Goal: Check status: Check status

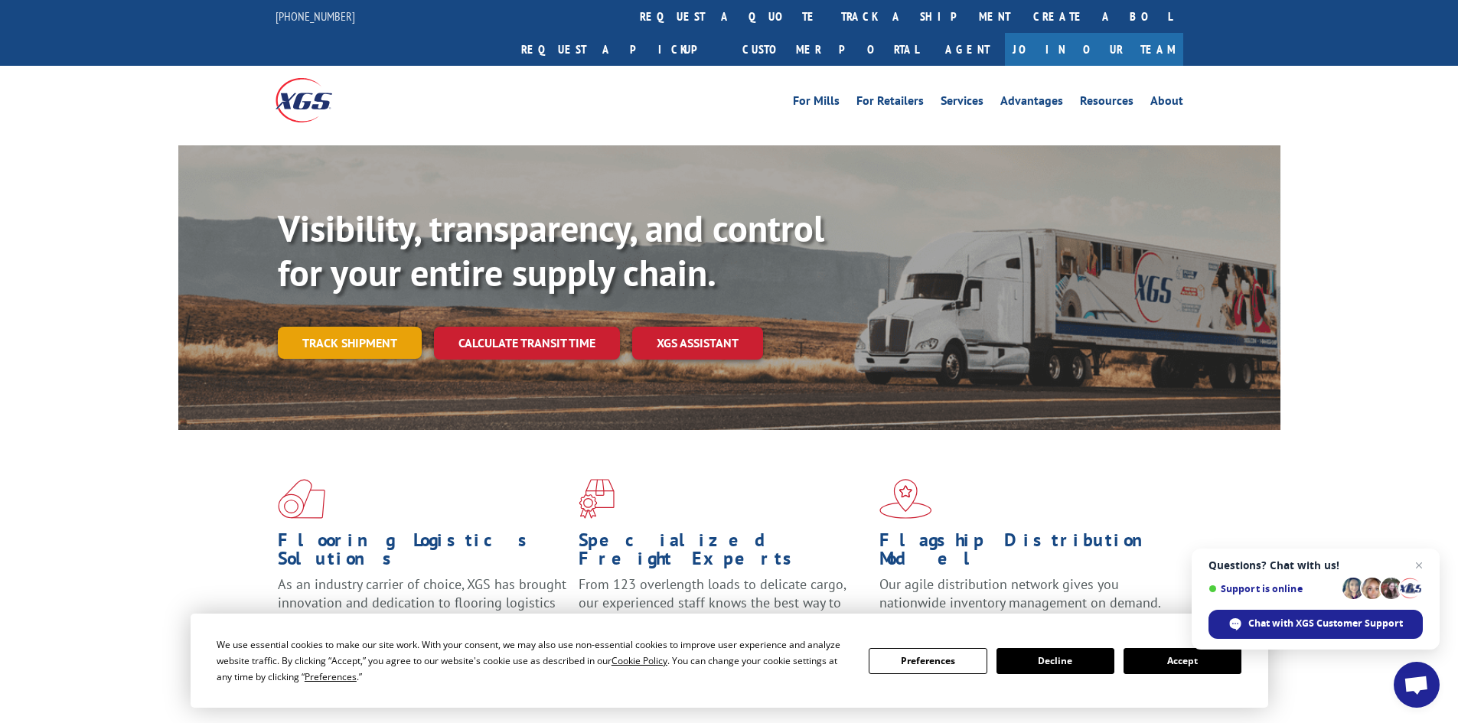
click at [368, 327] on link "Track shipment" at bounding box center [350, 343] width 144 height 32
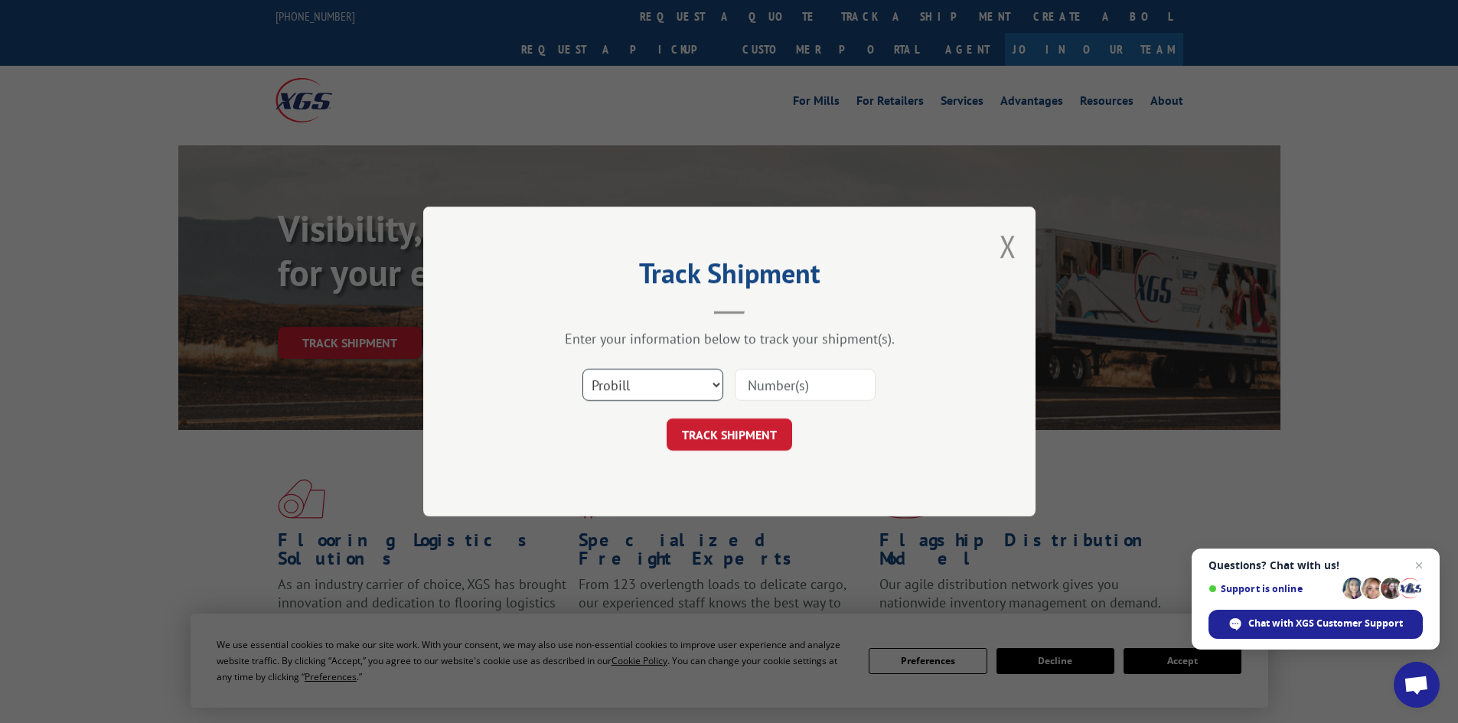
click at [672, 378] on select "Select category... Probill BOL PO" at bounding box center [652, 385] width 141 height 32
select select "po"
click at [582, 369] on select "Select category... Probill BOL PO" at bounding box center [652, 385] width 141 height 32
click at [771, 386] on input at bounding box center [805, 385] width 141 height 32
paste input "5247844"
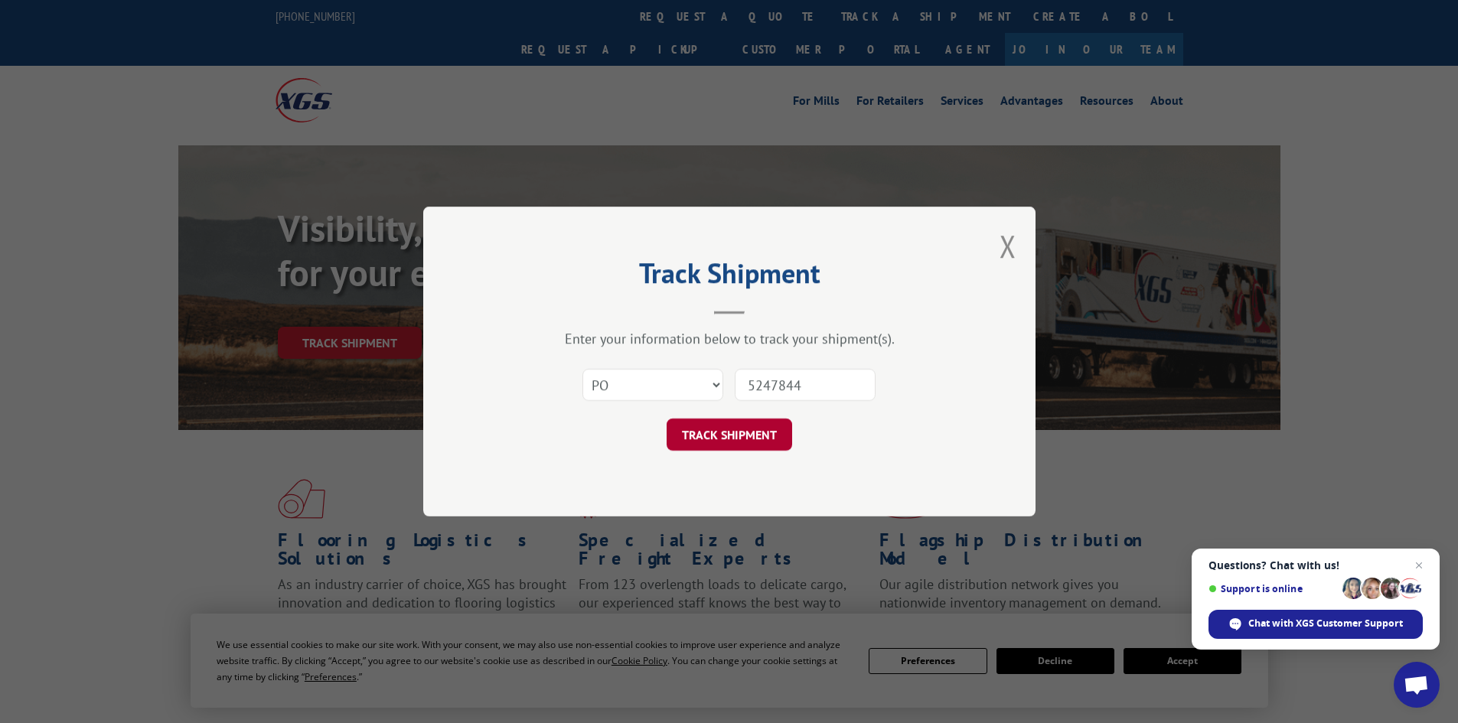
type input "5247844"
click at [751, 435] on button "TRACK SHIPMENT" at bounding box center [728, 435] width 125 height 32
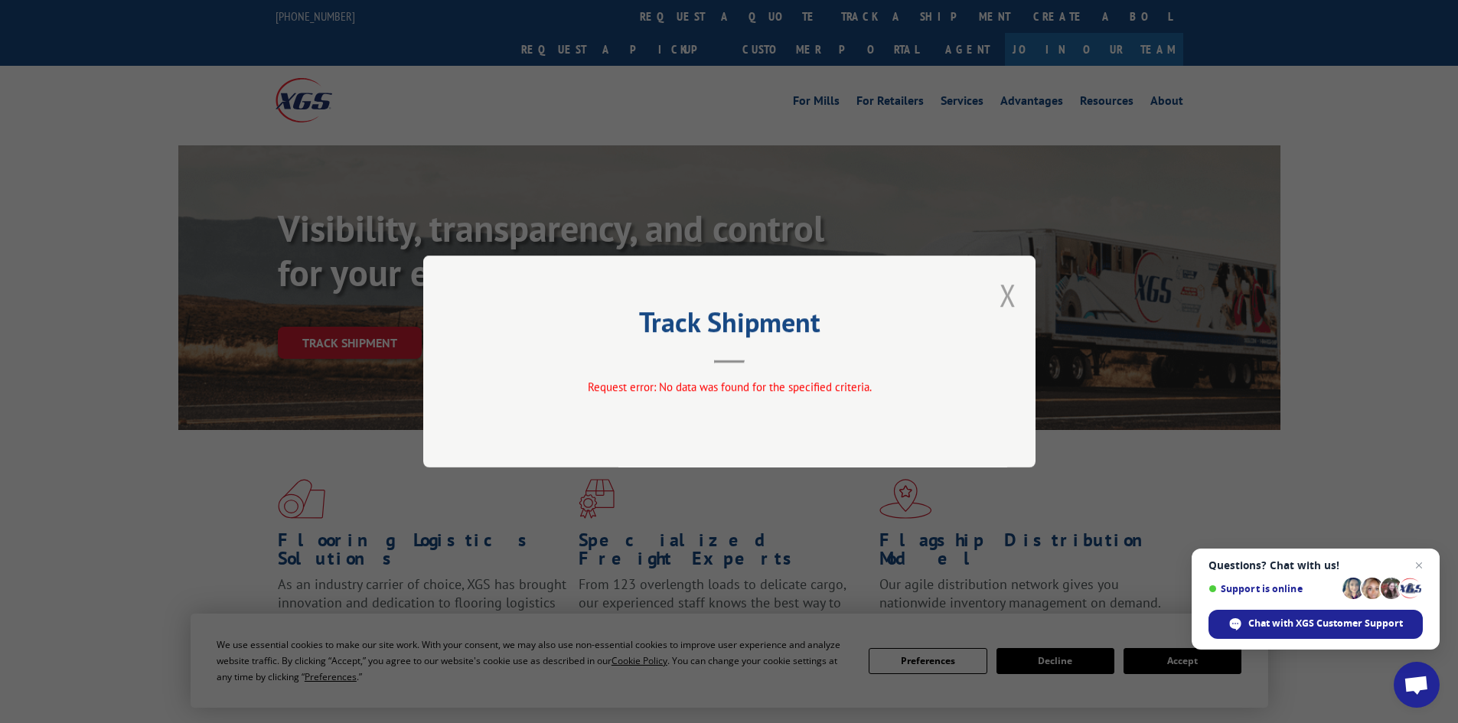
click at [1008, 301] on button "Close modal" at bounding box center [1007, 295] width 17 height 41
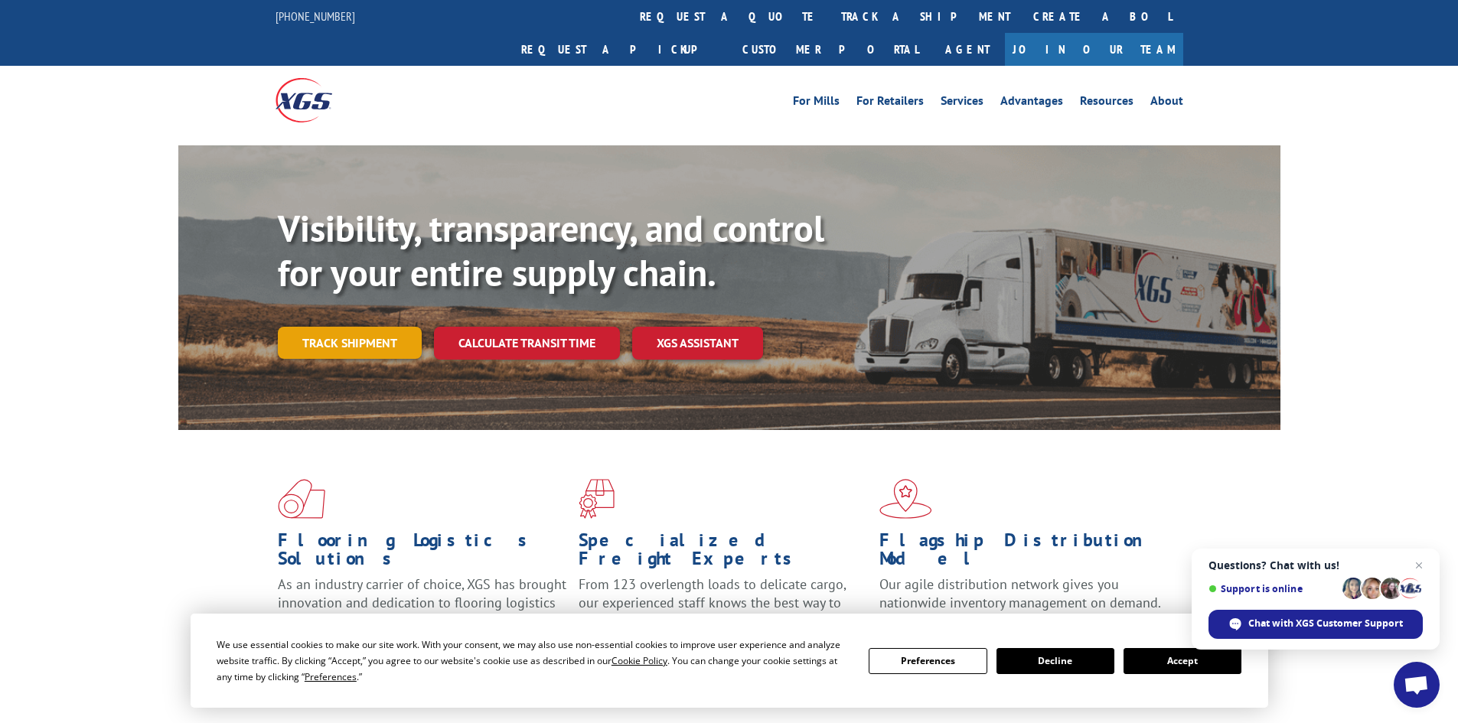
click at [370, 327] on link "Track shipment" at bounding box center [350, 343] width 144 height 32
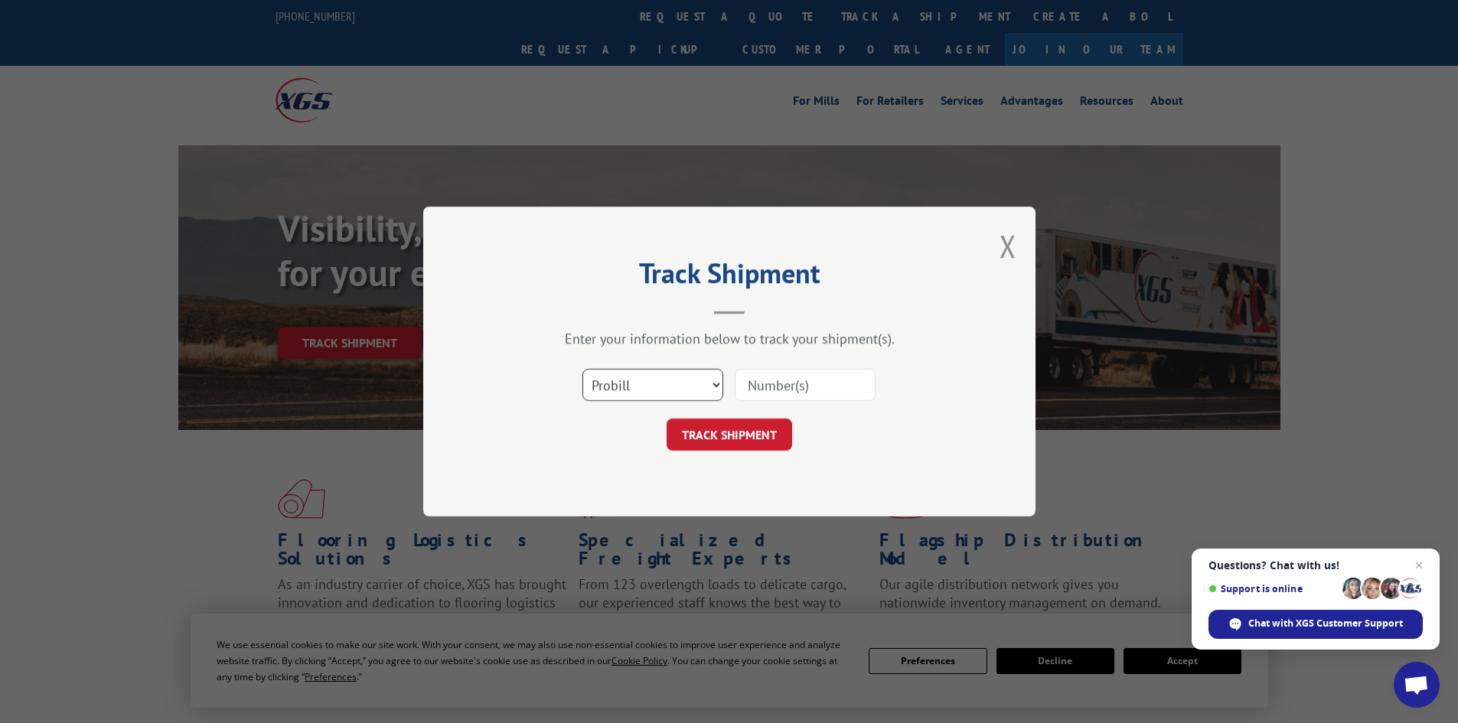
click at [653, 385] on select "Select category... Probill BOL PO" at bounding box center [652, 385] width 141 height 32
select select "bol"
click at [582, 369] on select "Select category... Probill BOL PO" at bounding box center [652, 385] width 141 height 32
click at [783, 390] on input at bounding box center [805, 385] width 141 height 32
paste input "5247844"
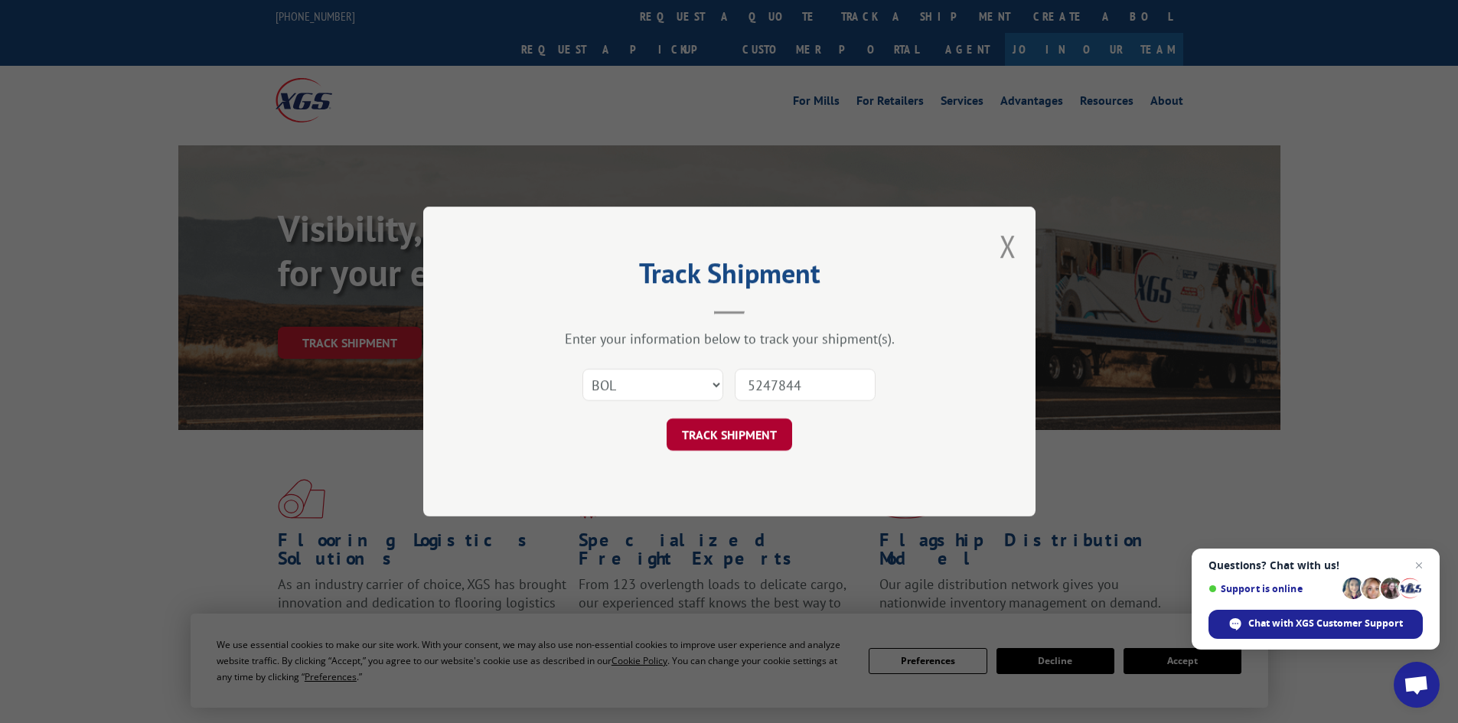
type input "5247844"
click at [767, 434] on button "TRACK SHIPMENT" at bounding box center [728, 435] width 125 height 32
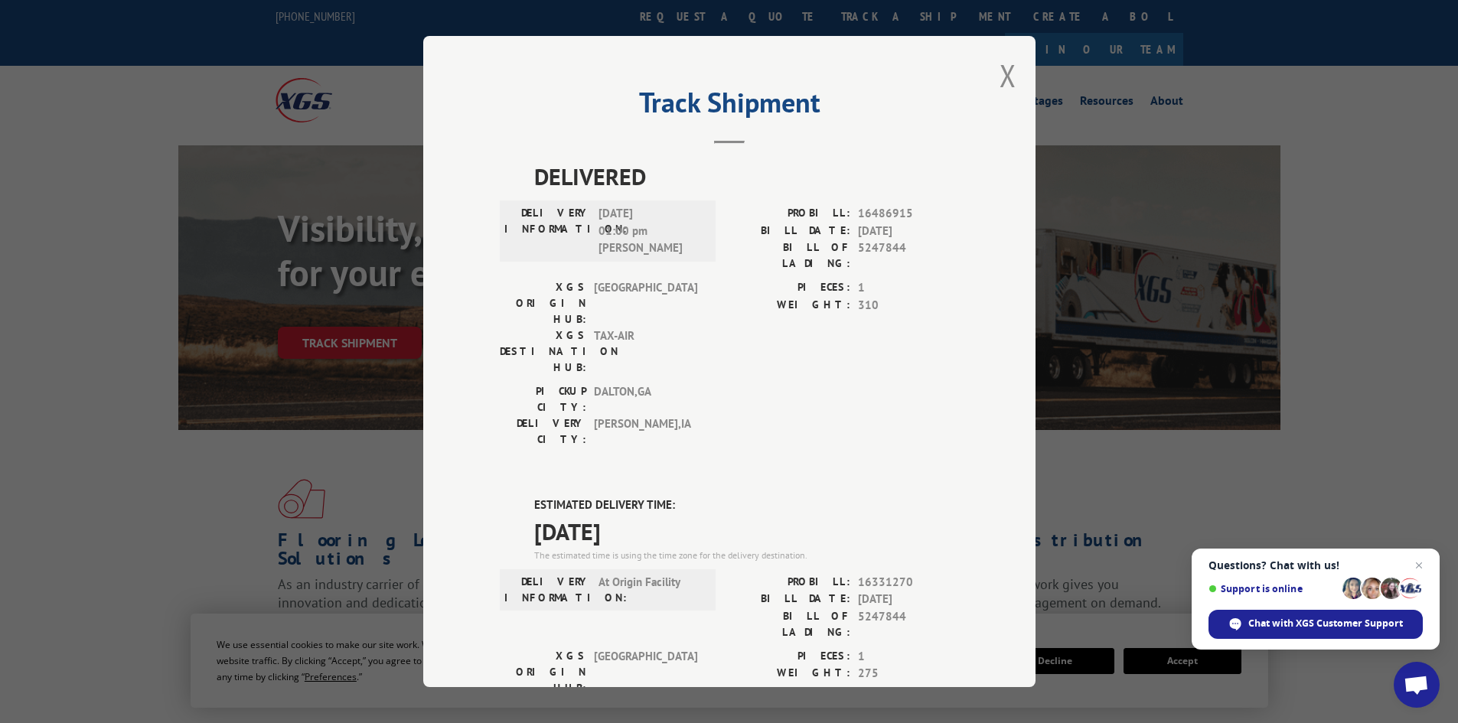
click at [190, 164] on div "Track Shipment DELIVERED DELIVERY INFORMATION: 11/01/2024 01:00 pm CRAIG PROBIL…" at bounding box center [729, 361] width 1458 height 723
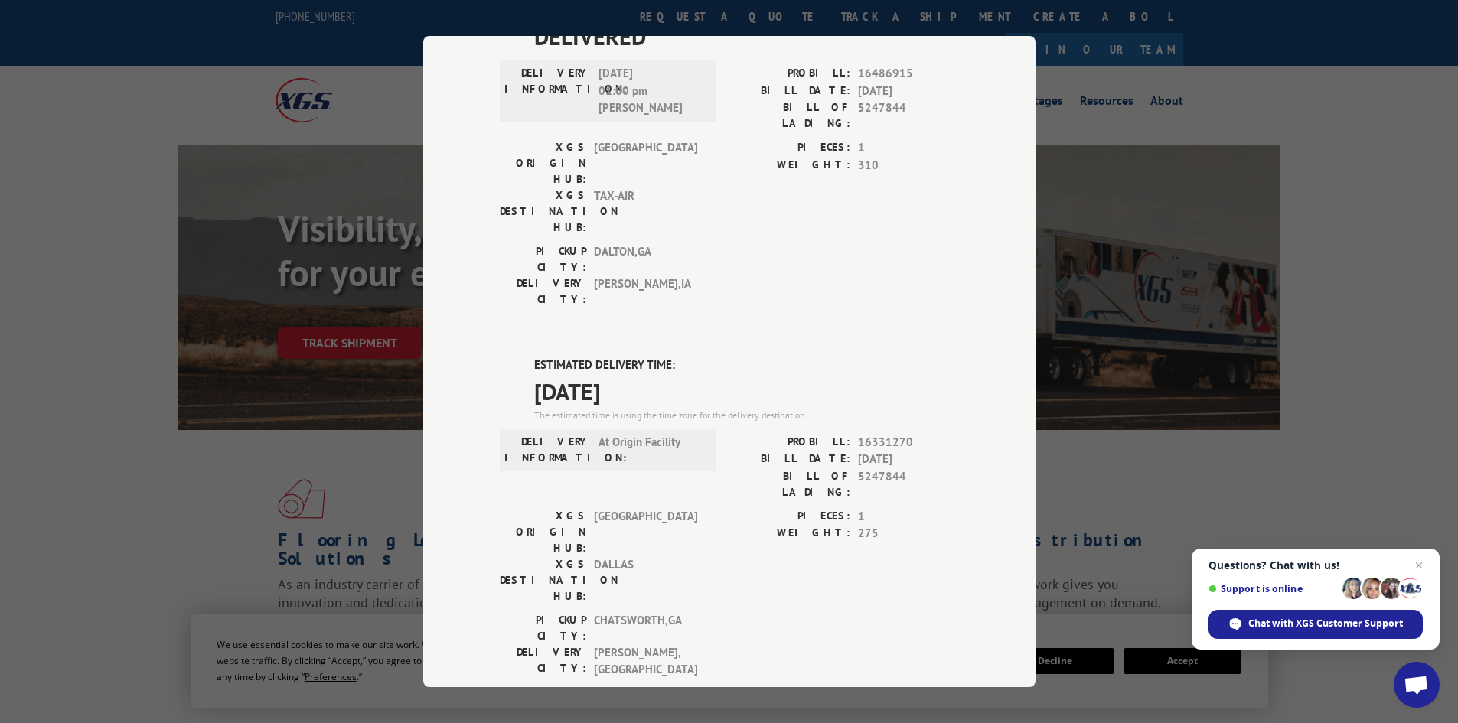
scroll to position [153, 0]
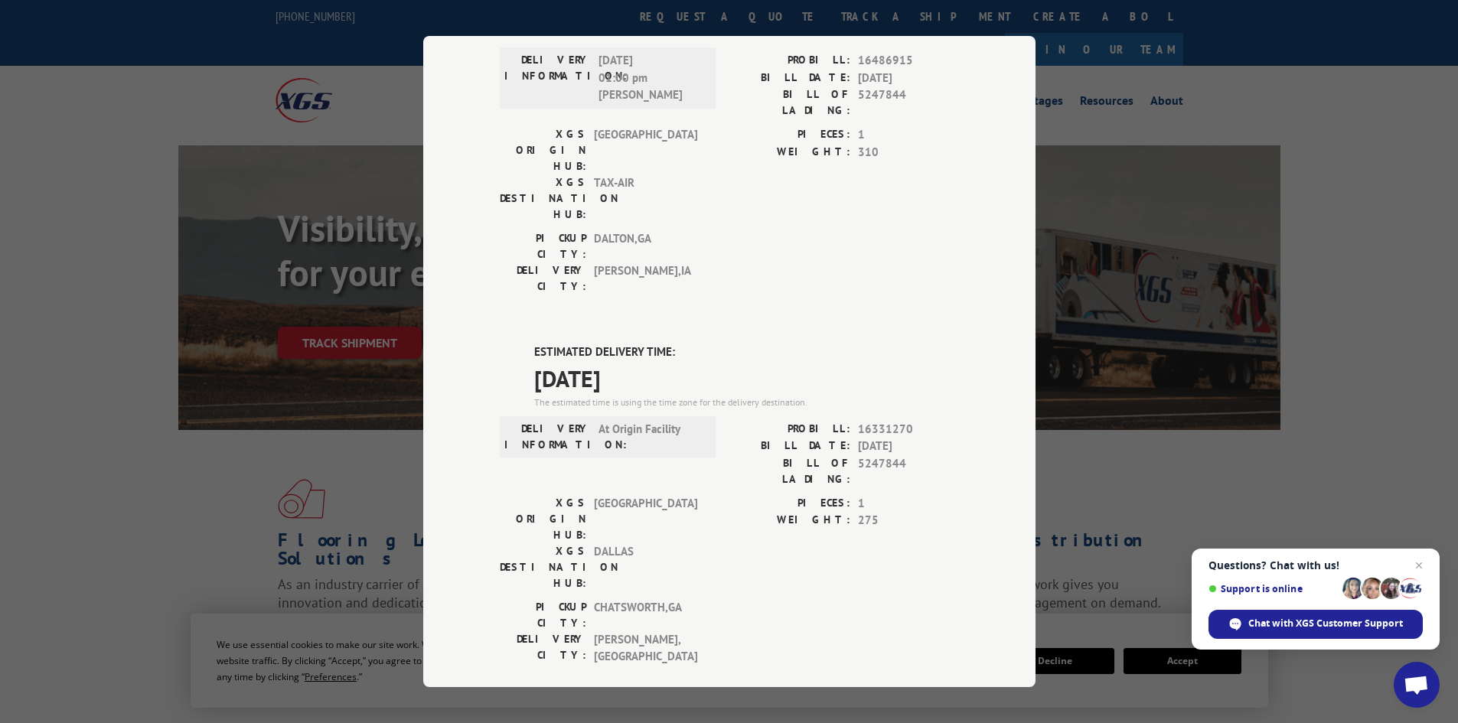
drag, startPoint x: 529, startPoint y: 293, endPoint x: 640, endPoint y: 292, distance: 110.9
click at [647, 361] on span "09/12/2025" at bounding box center [746, 378] width 425 height 34
copy span "09/12/2025"
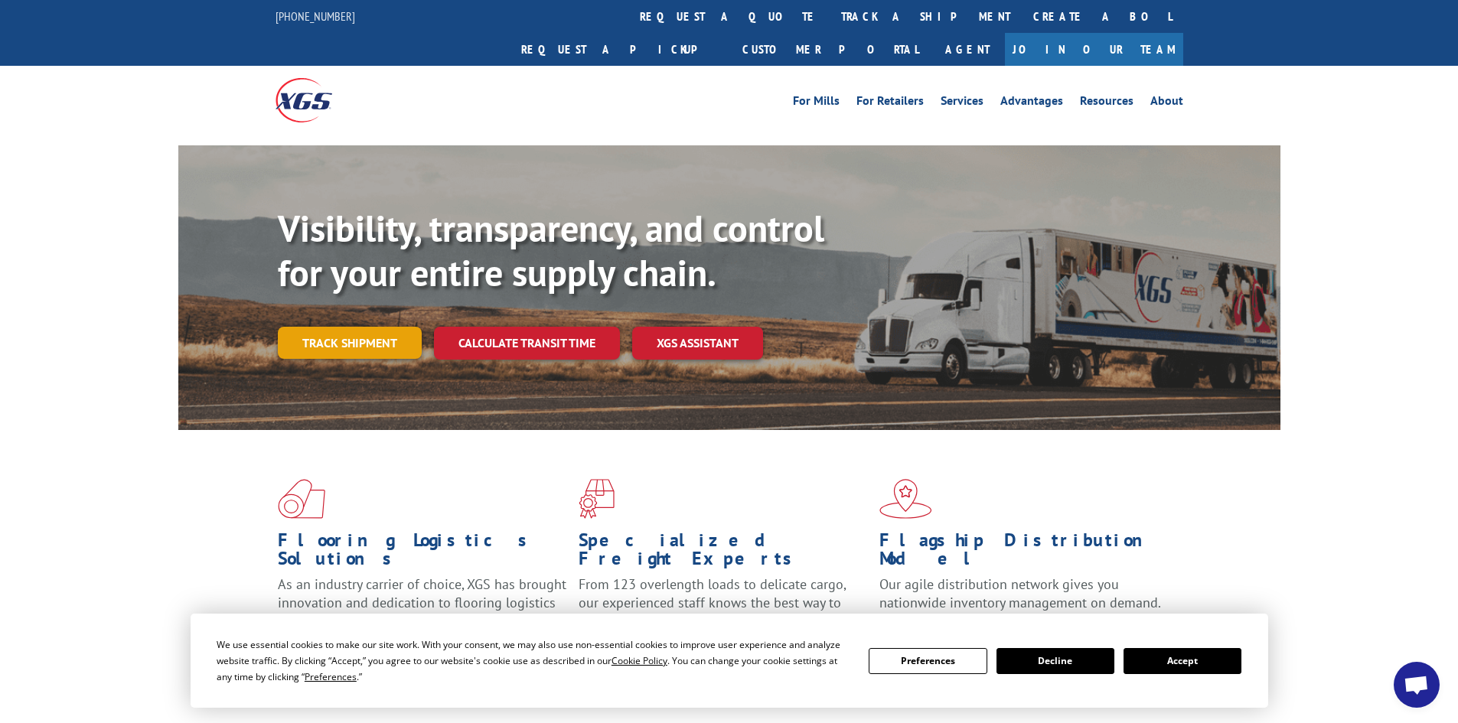
click at [352, 327] on link "Track shipment" at bounding box center [350, 343] width 144 height 32
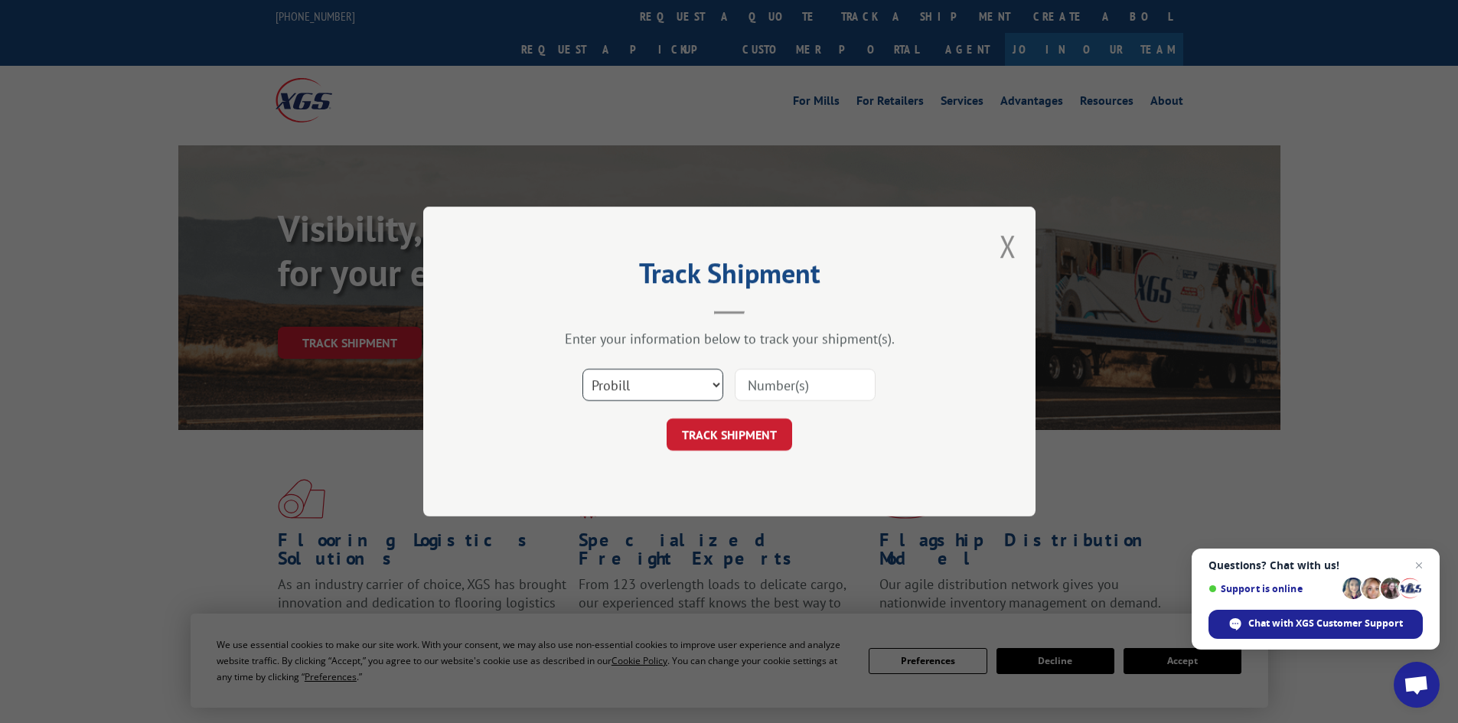
click at [709, 380] on select "Select category... Probill BOL PO" at bounding box center [652, 385] width 141 height 32
select select "bol"
click at [582, 369] on select "Select category... Probill BOL PO" at bounding box center [652, 385] width 141 height 32
click at [771, 383] on input at bounding box center [805, 385] width 141 height 32
drag, startPoint x: 771, startPoint y: 383, endPoint x: 1009, endPoint y: 242, distance: 276.5
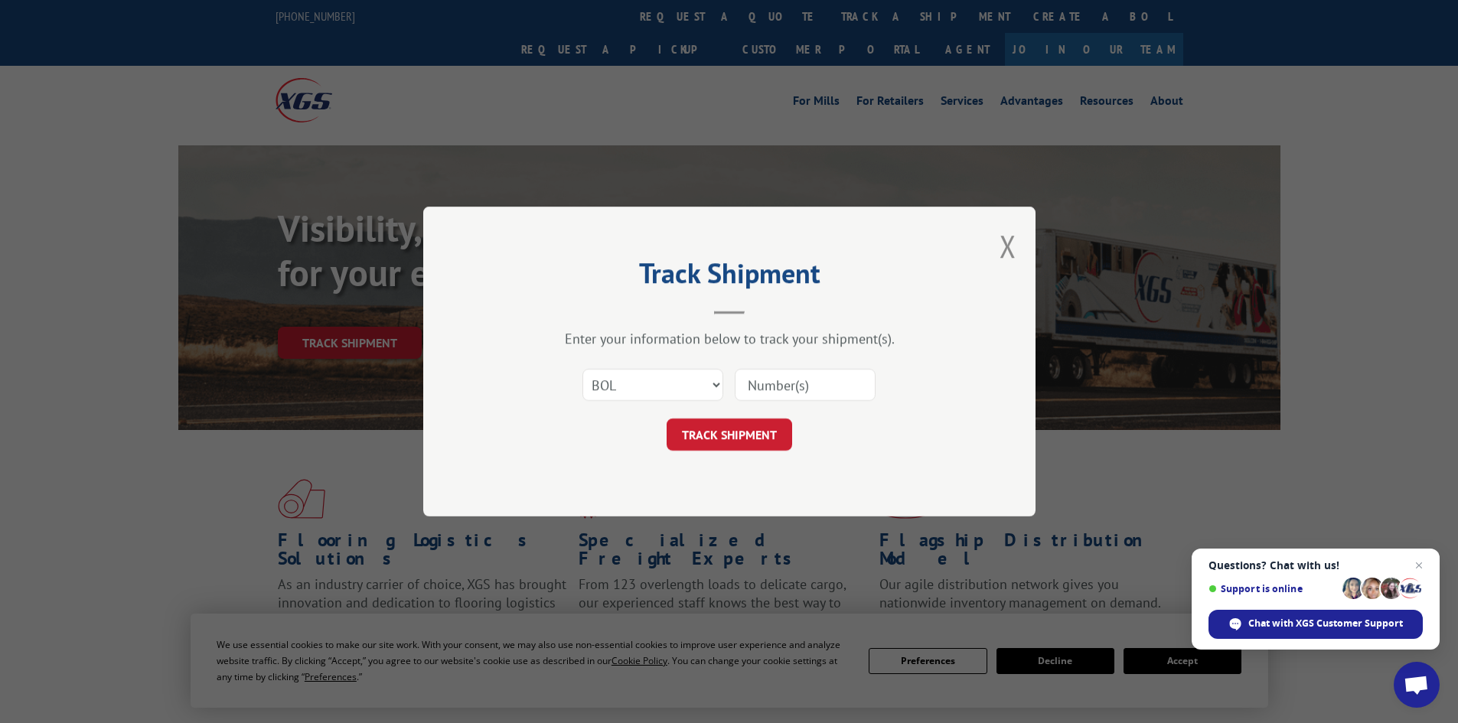
click at [1009, 242] on button "Close modal" at bounding box center [1007, 246] width 17 height 41
